Goal: Find specific page/section

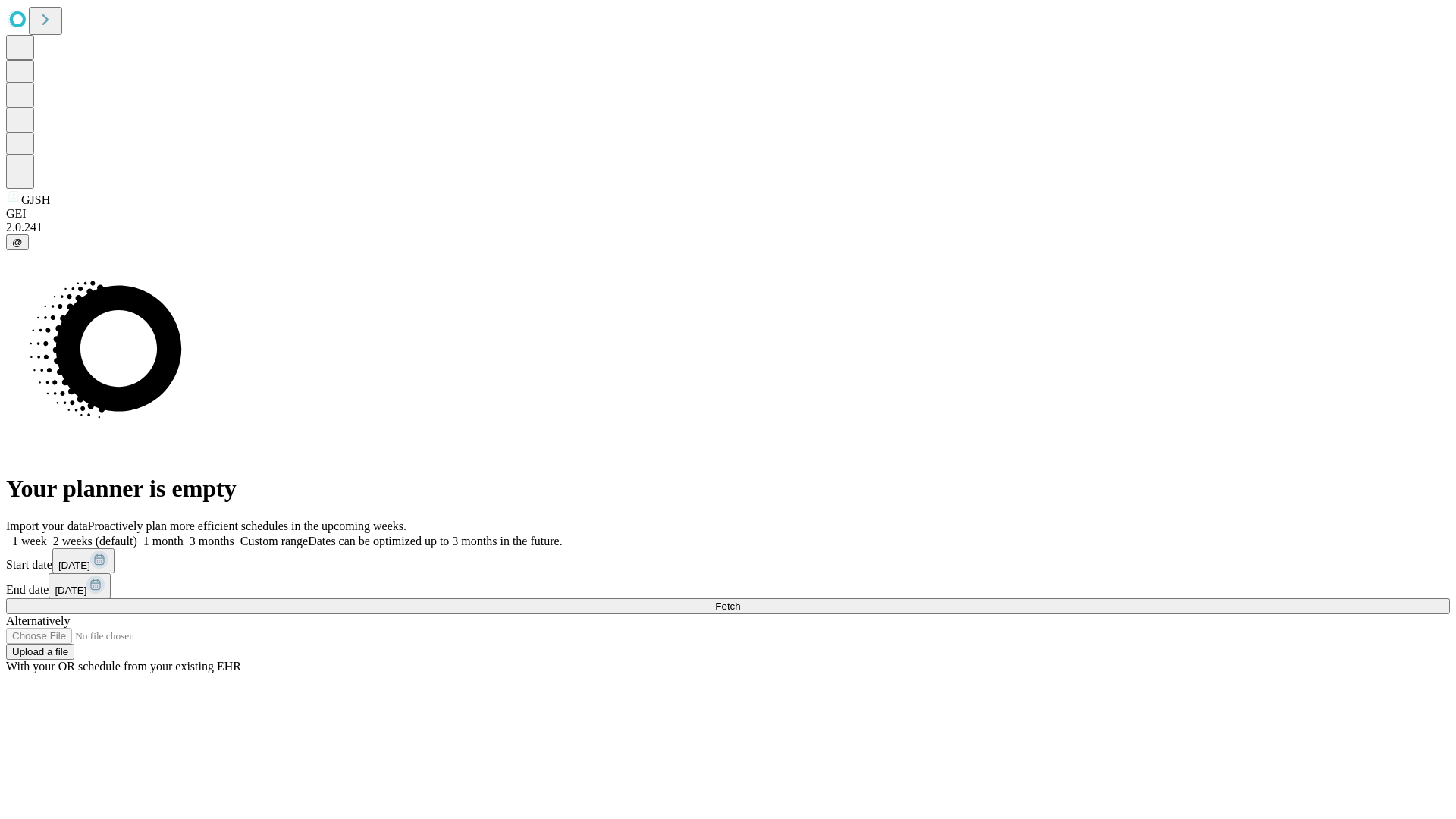
click at [740, 601] on span "Fetch" at bounding box center [728, 606] width 25 height 12
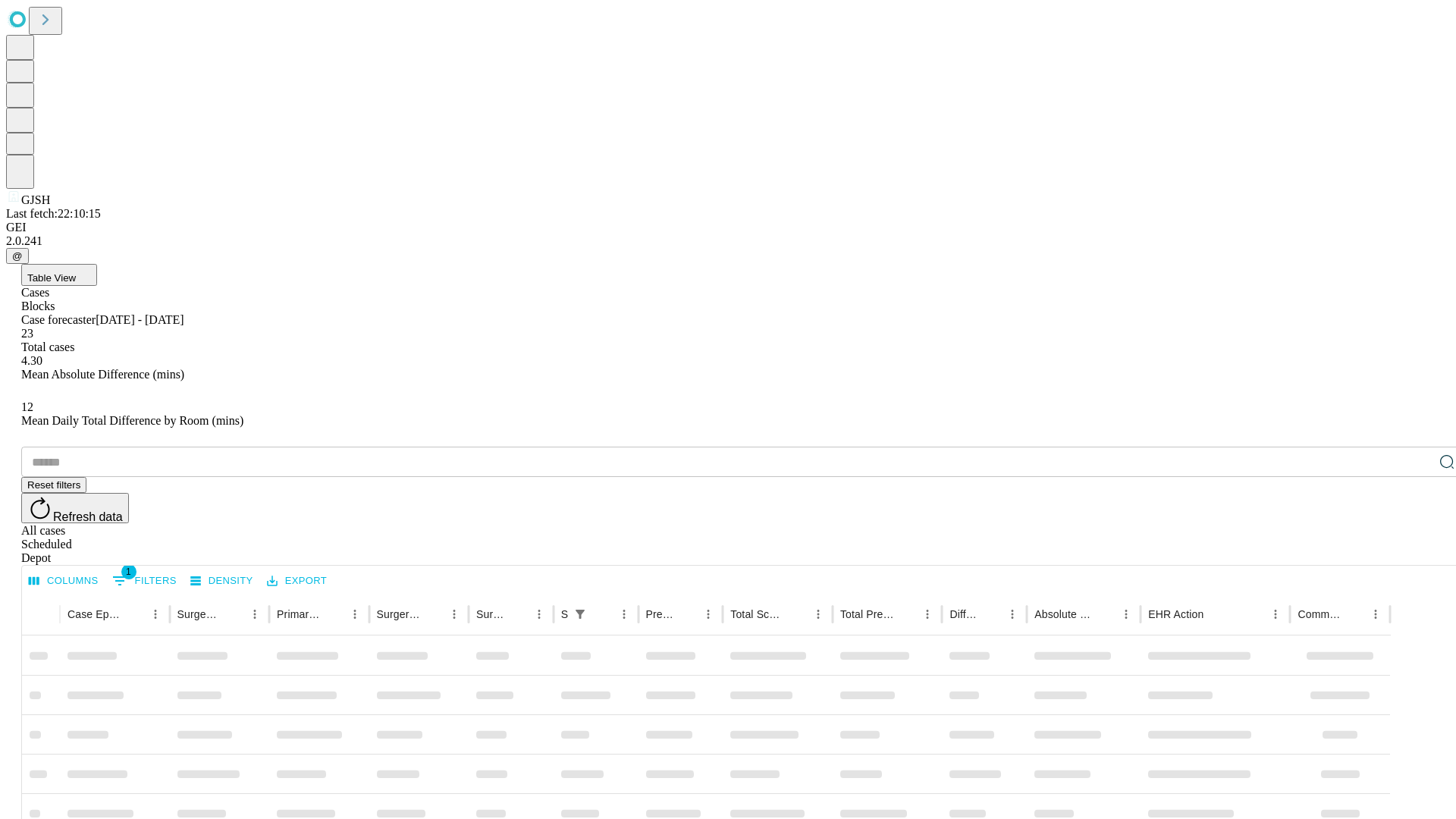
click at [1417, 551] on div "Depot" at bounding box center [744, 557] width 1444 height 13
click at [1293, 524] on div "All cases" at bounding box center [744, 531] width 1444 height 13
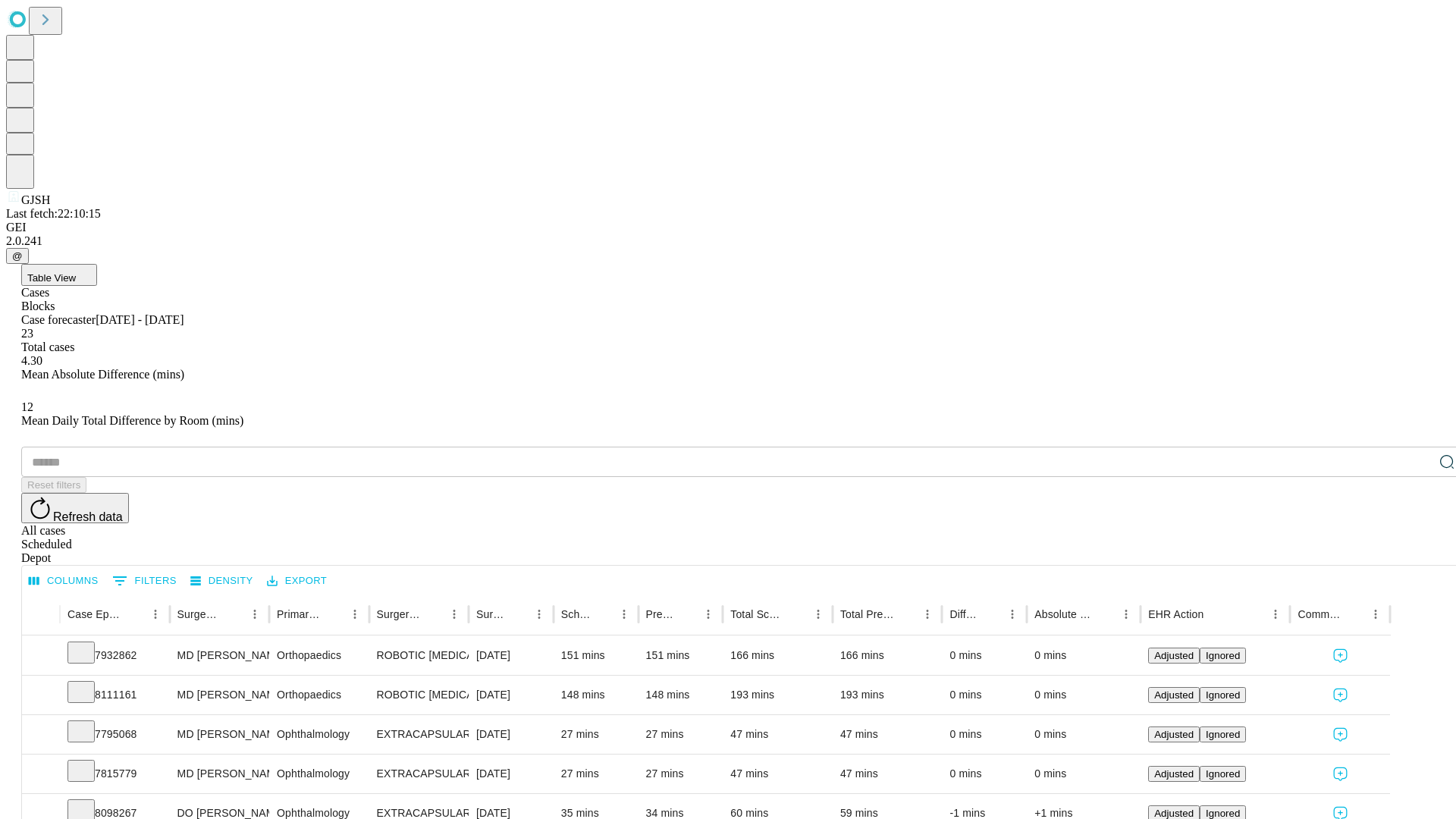
type input "*******"
